Goal: Task Accomplishment & Management: Use online tool/utility

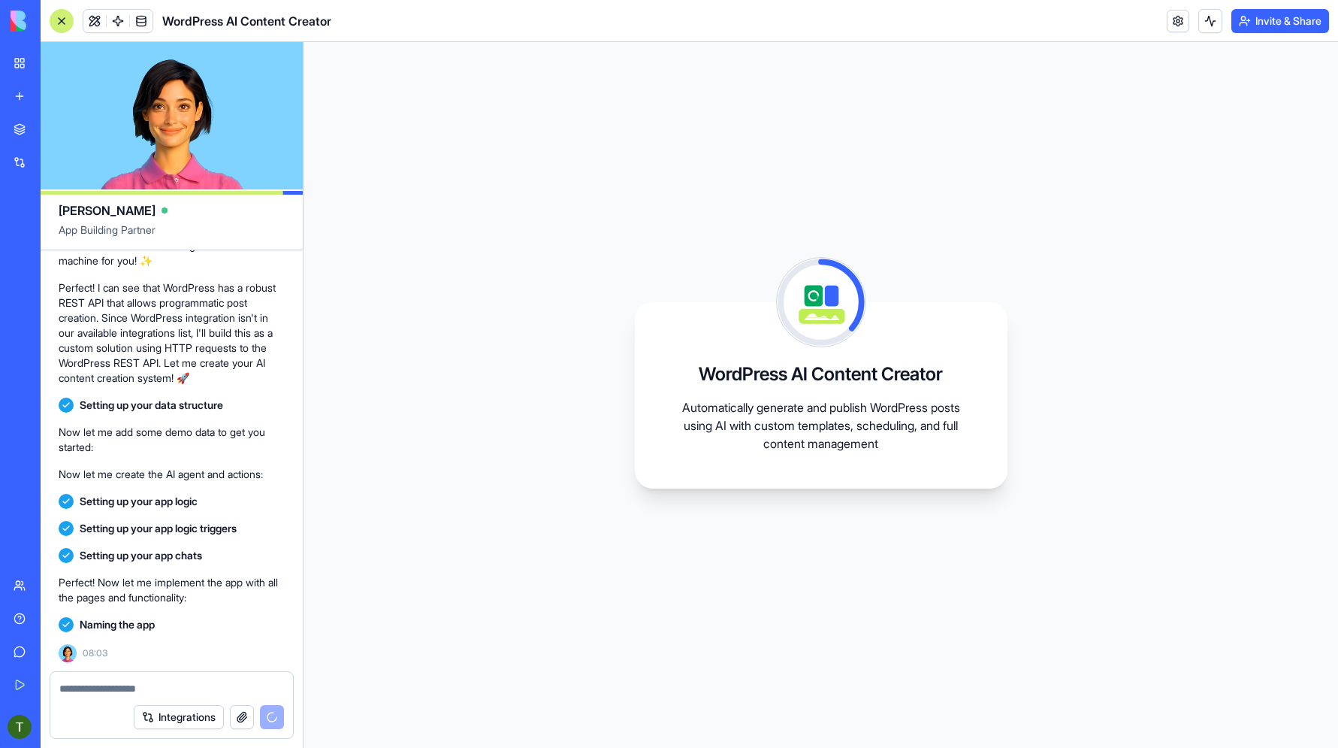
scroll to position [451, 0]
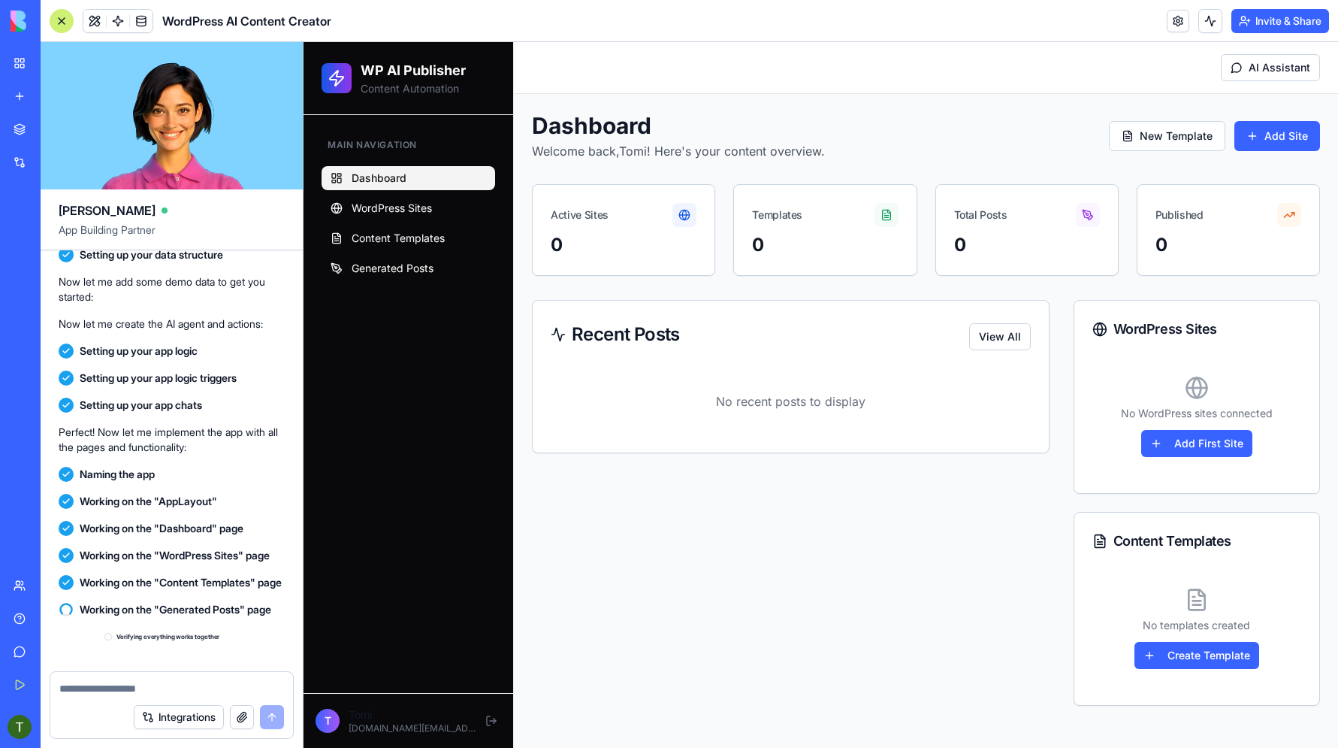
scroll to position [754, 0]
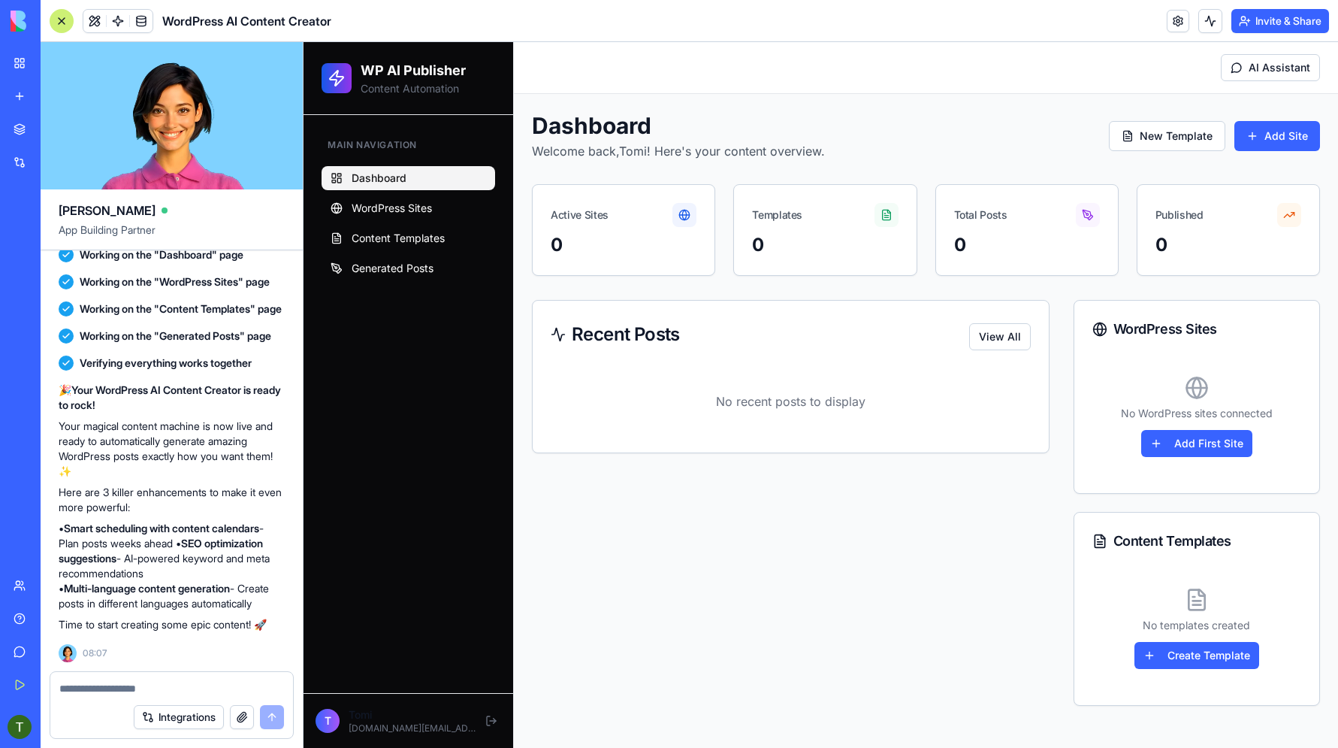
click at [693, 625] on div "Recent Posts View All No recent posts to display" at bounding box center [791, 503] width 518 height 406
click at [1189, 445] on button "Add First Site" at bounding box center [1196, 443] width 111 height 27
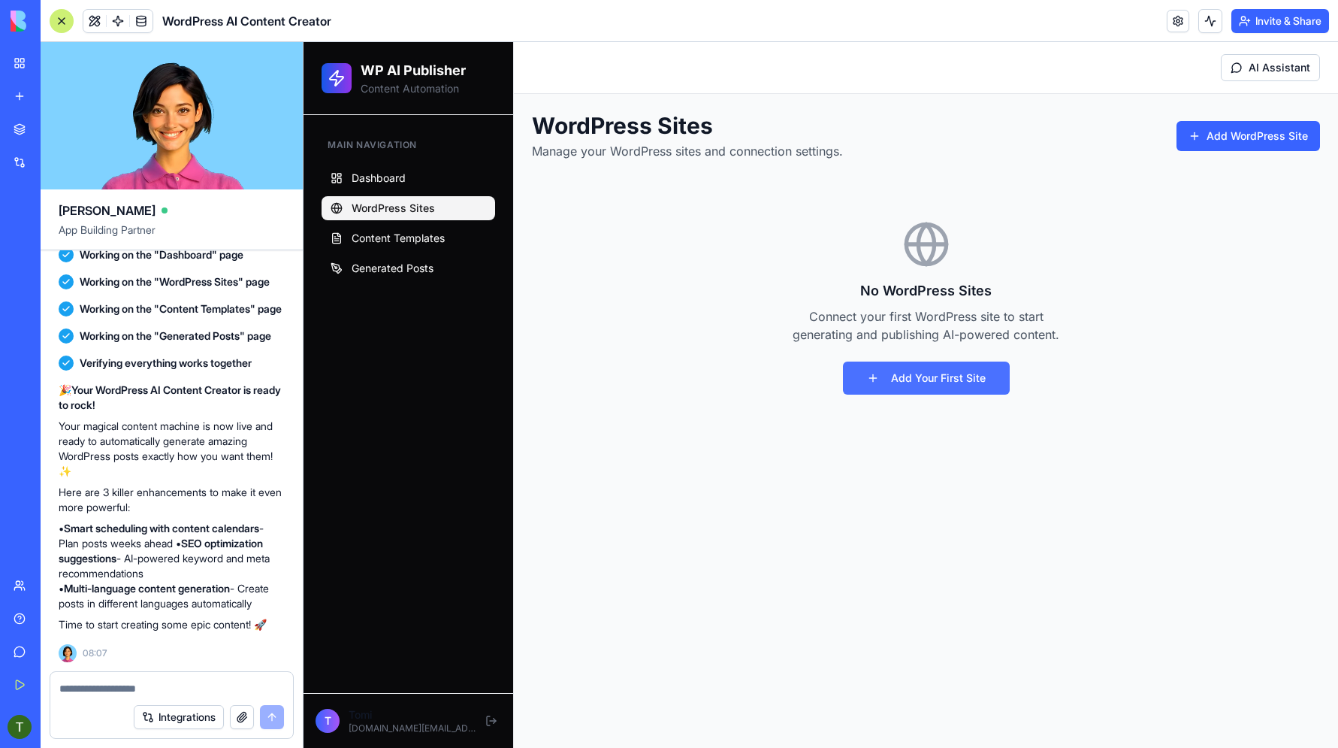
click at [912, 382] on button "Add Your First Site" at bounding box center [926, 377] width 167 height 33
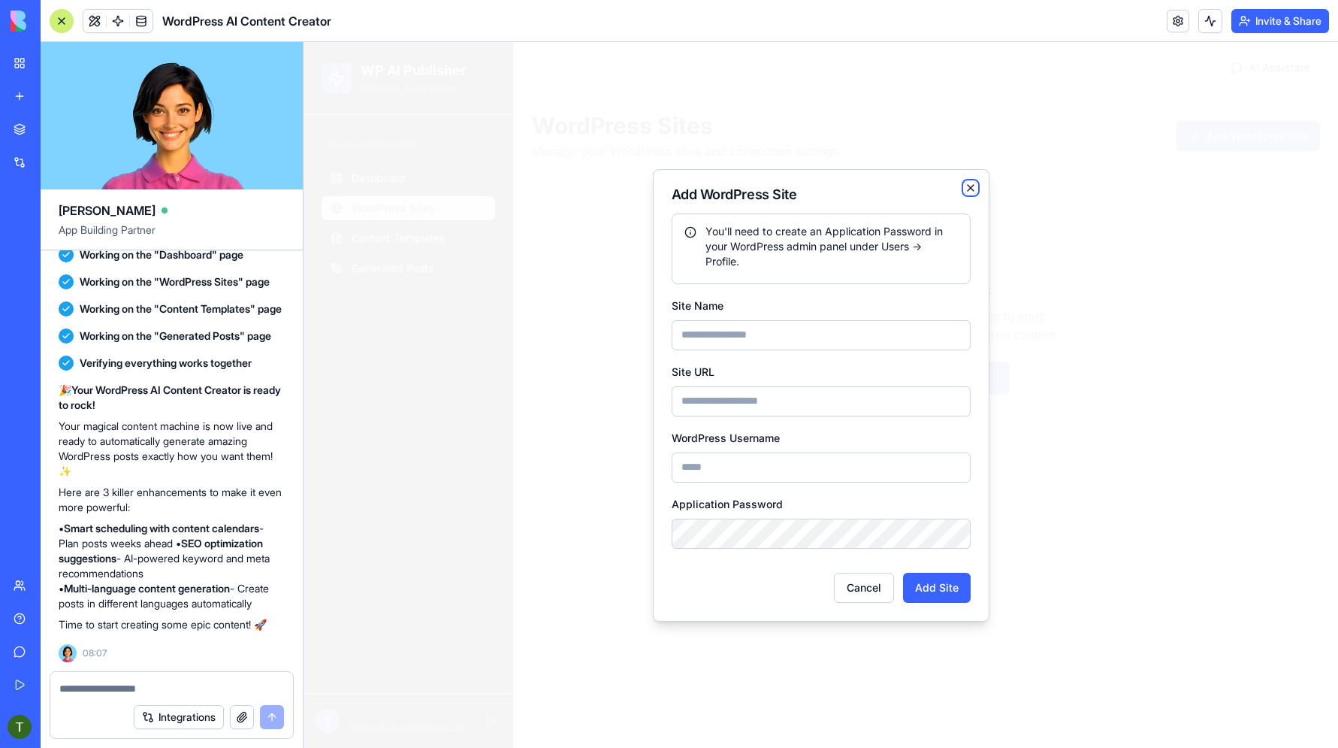
click at [974, 192] on icon "button" at bounding box center [971, 188] width 12 height 12
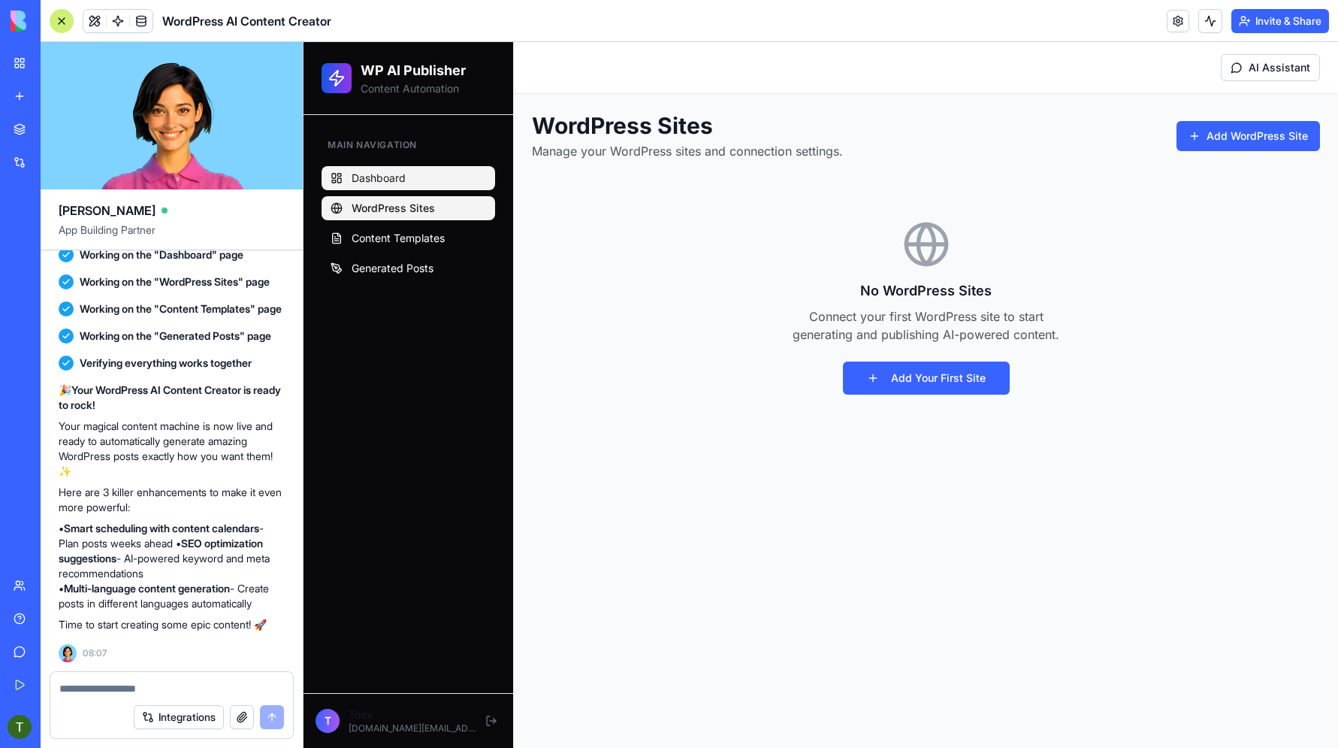
click at [351, 184] on link "Dashboard" at bounding box center [409, 178] width 174 height 24
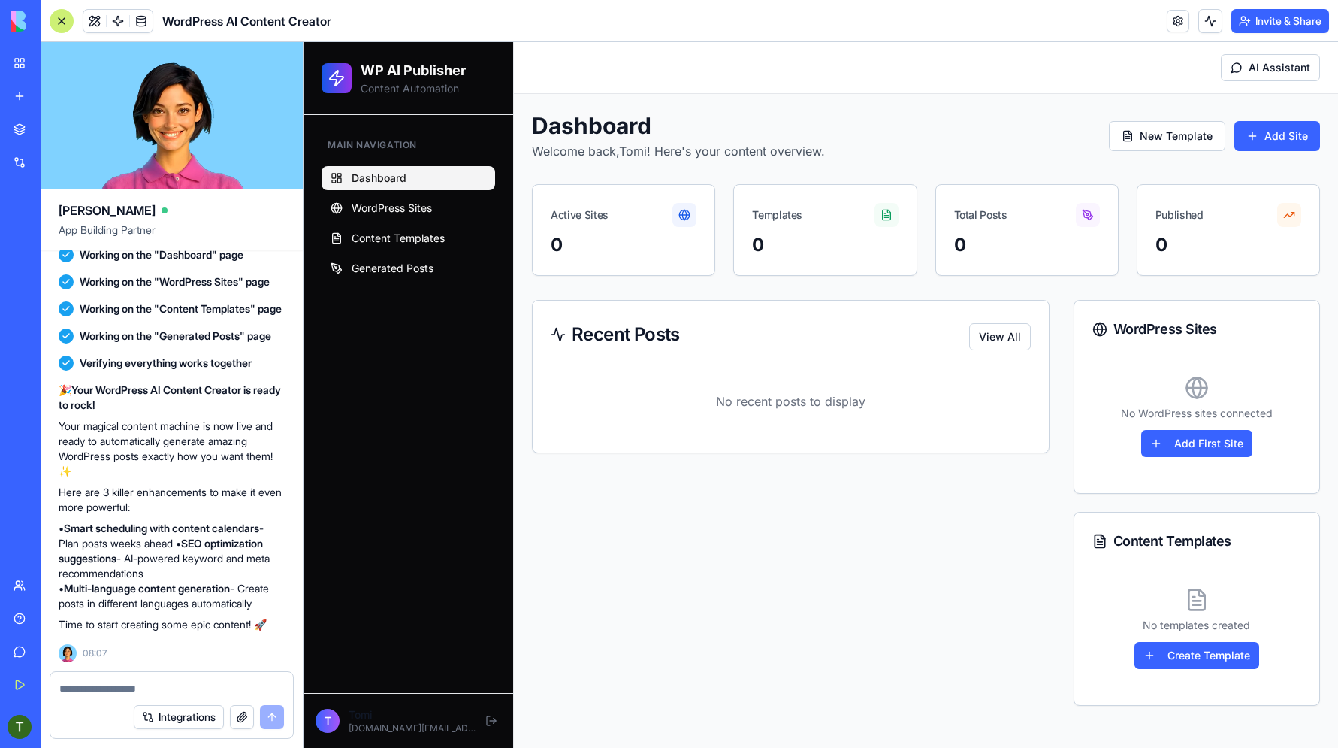
click at [324, 720] on div "T" at bounding box center [328, 720] width 24 height 24
click at [436, 65] on h2 "WP AI Publisher" at bounding box center [413, 70] width 105 height 21
